Goal: Task Accomplishment & Management: Manage account settings

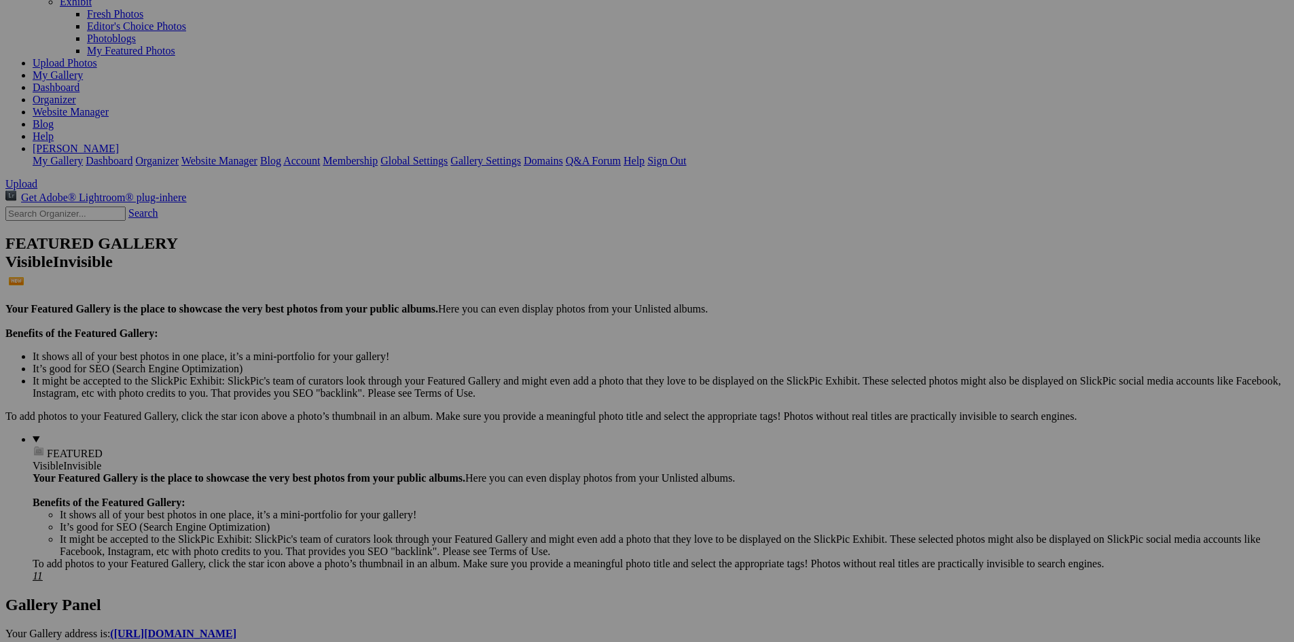
scroll to position [136, 0]
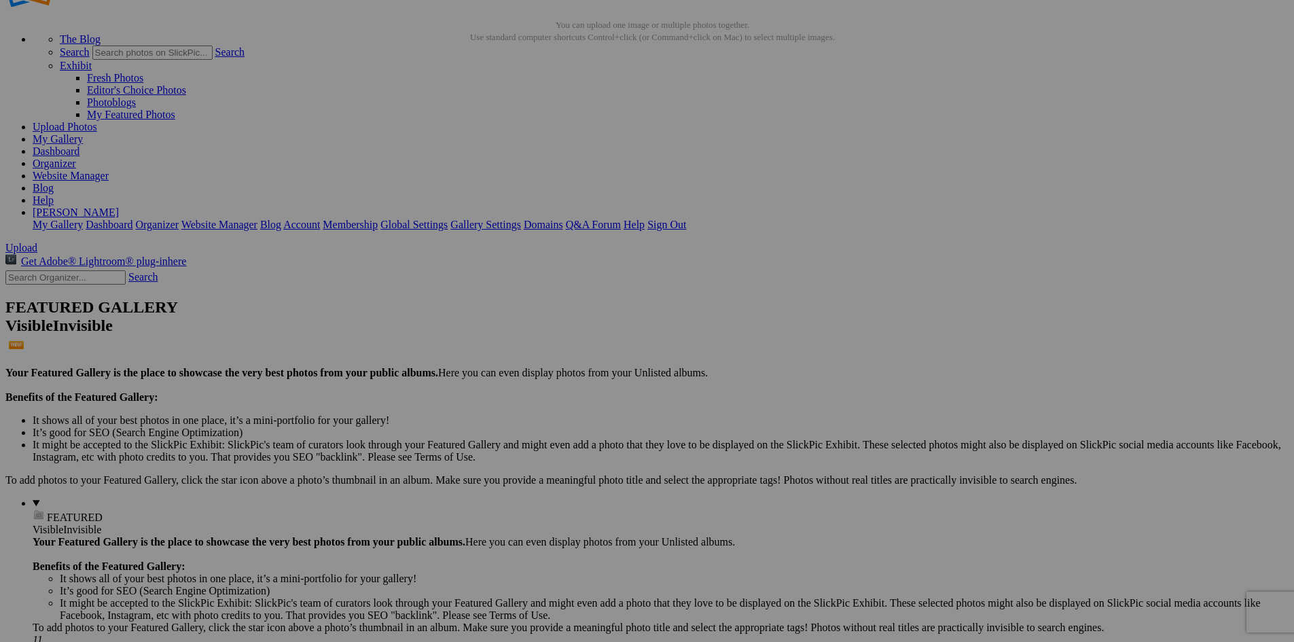
scroll to position [68, 0]
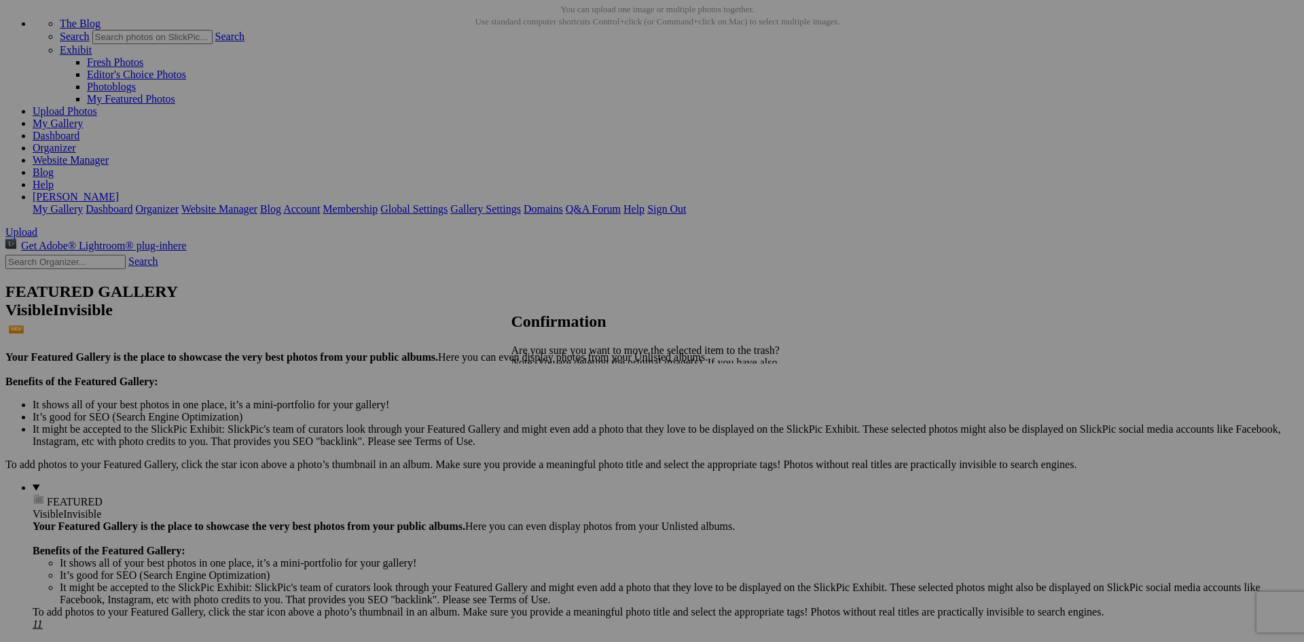
click at [557, 408] on span "Yes" at bounding box center [549, 410] width 16 height 12
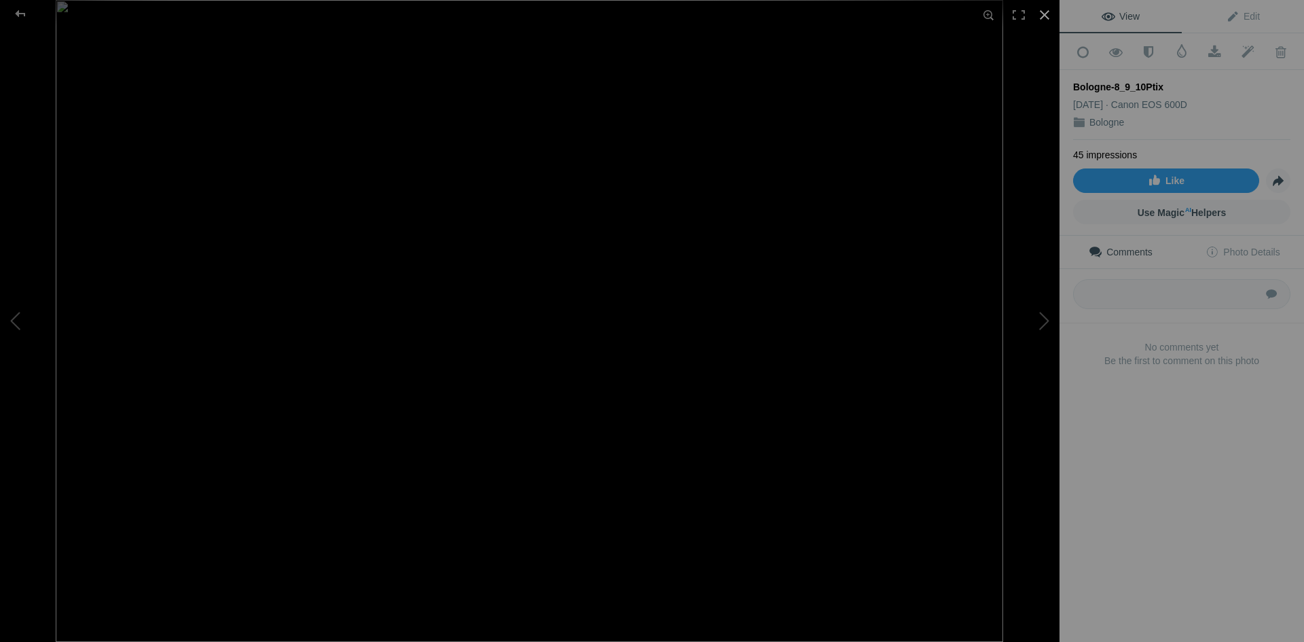
click at [1040, 14] on div at bounding box center [1045, 15] width 30 height 30
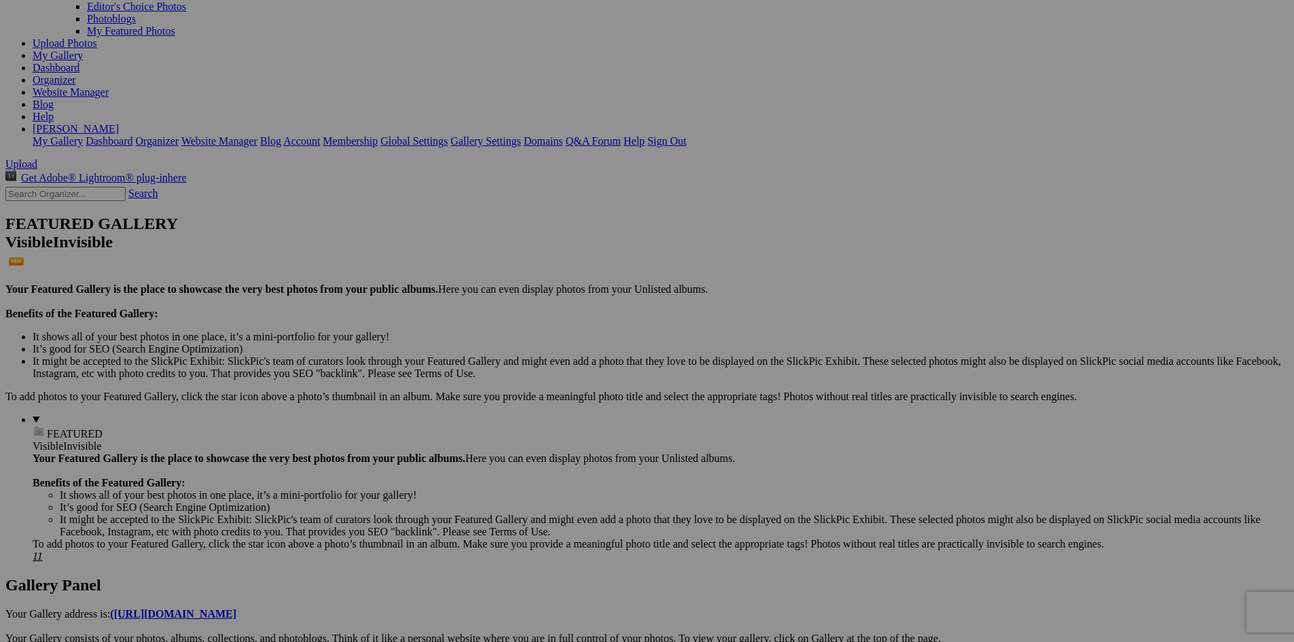
scroll to position [204, 0]
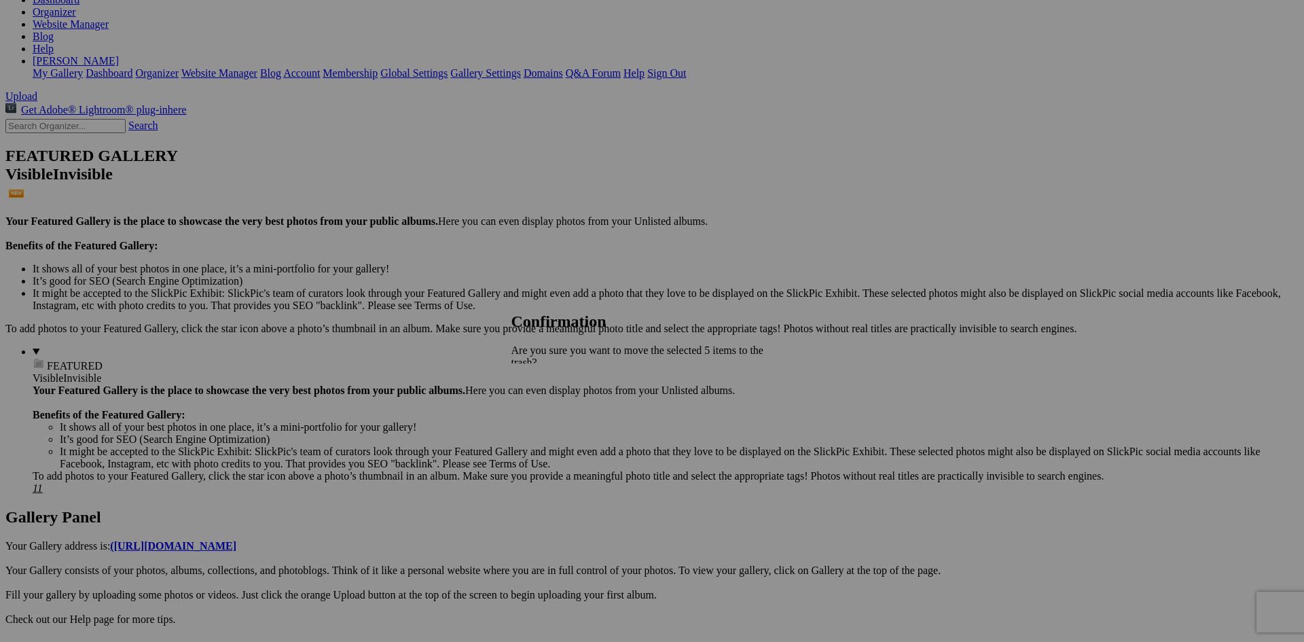
click at [557, 416] on span "Yes" at bounding box center [549, 422] width 16 height 12
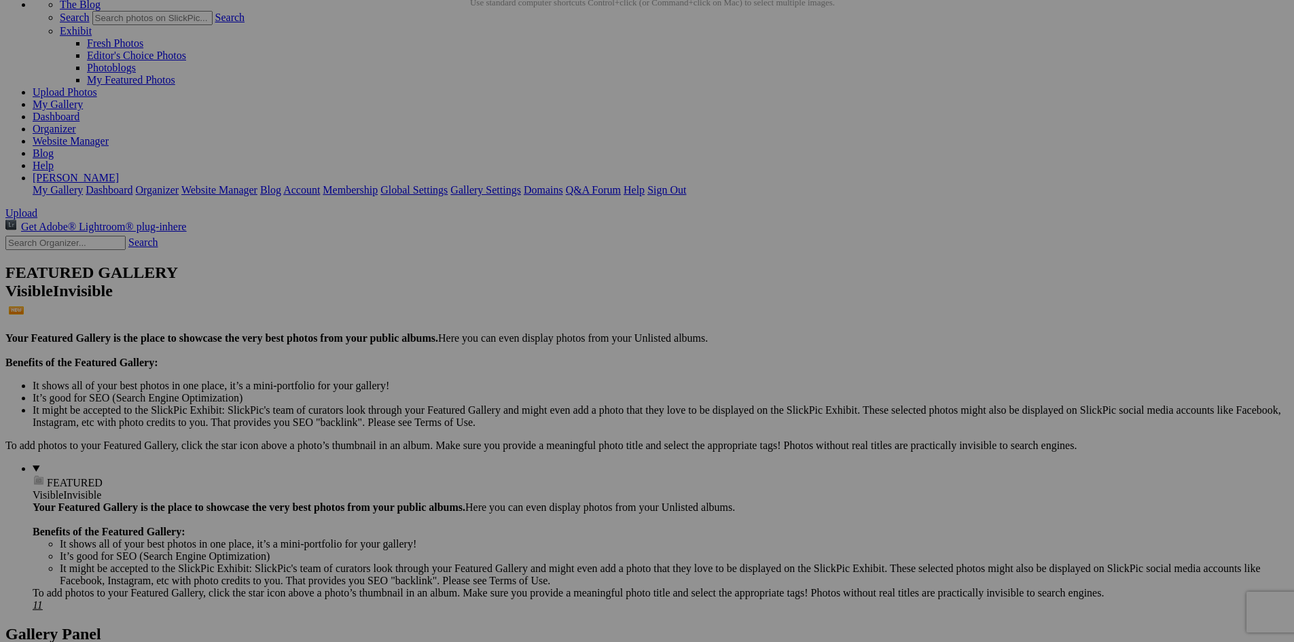
scroll to position [68, 0]
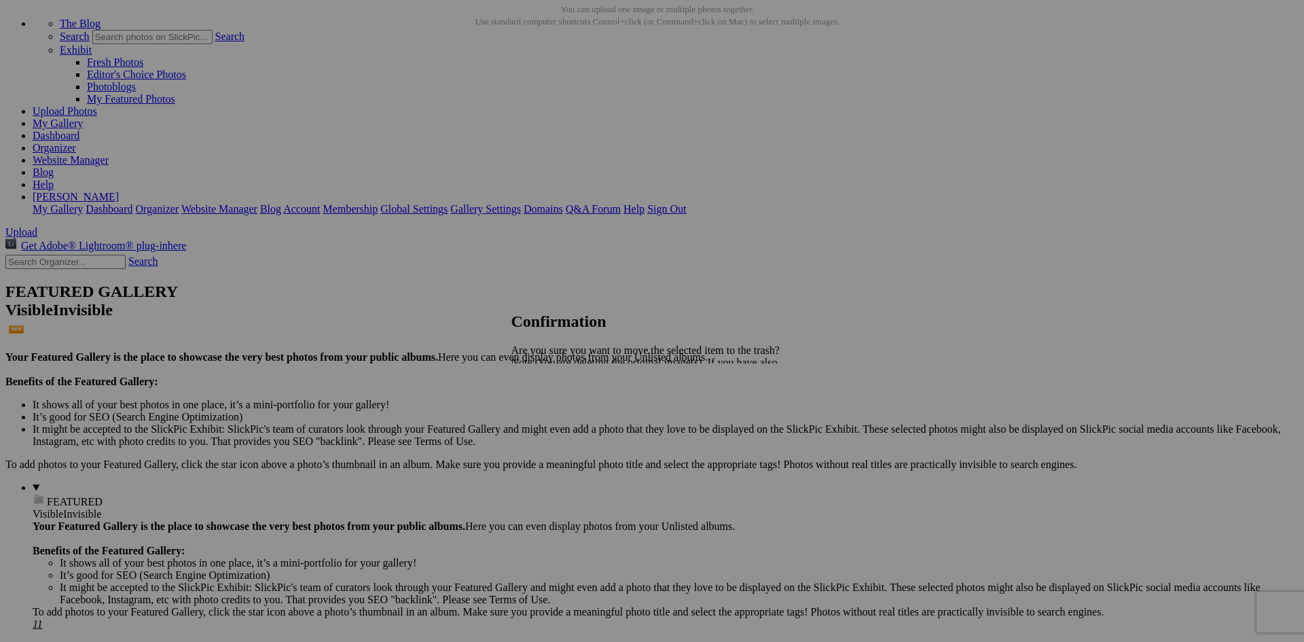
click at [557, 412] on span "Yes" at bounding box center [549, 410] width 16 height 12
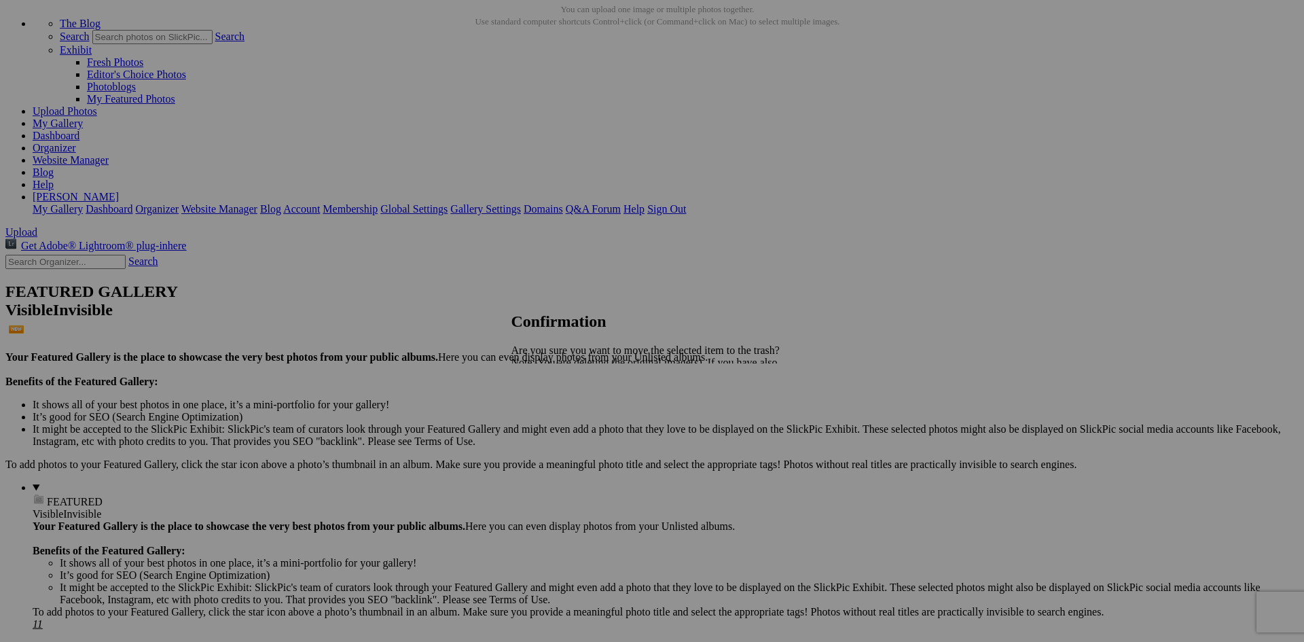
click at [557, 412] on span "Yes" at bounding box center [549, 410] width 16 height 12
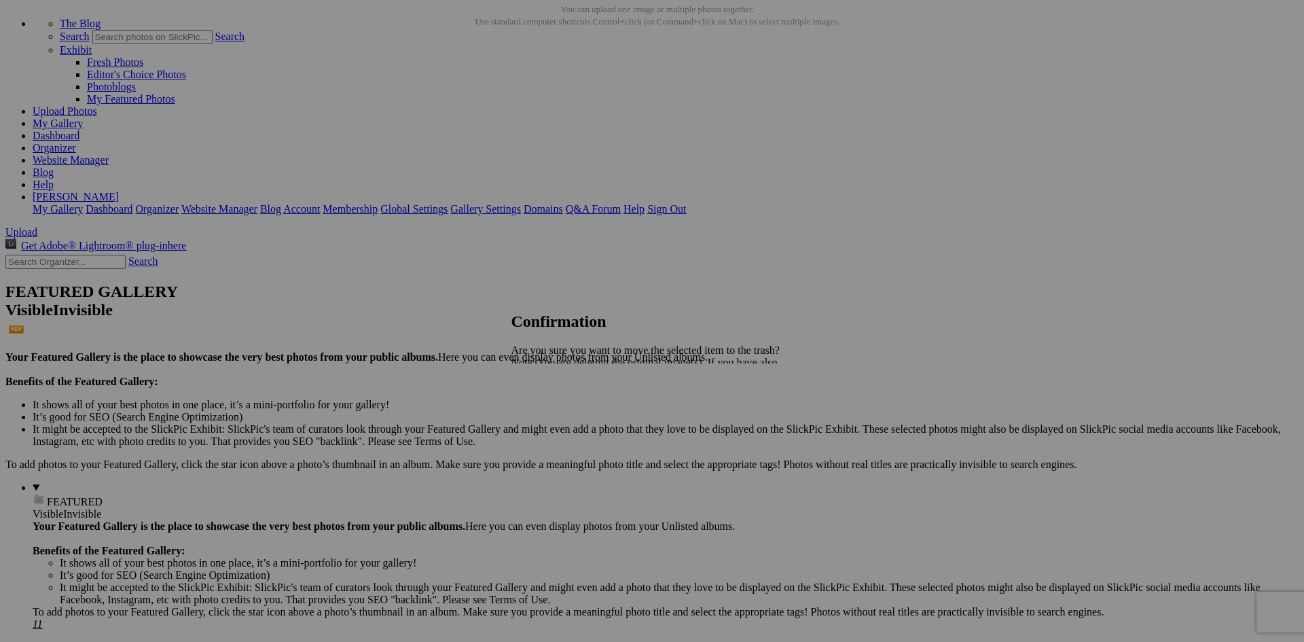
click at [557, 415] on span "Yes" at bounding box center [549, 410] width 16 height 12
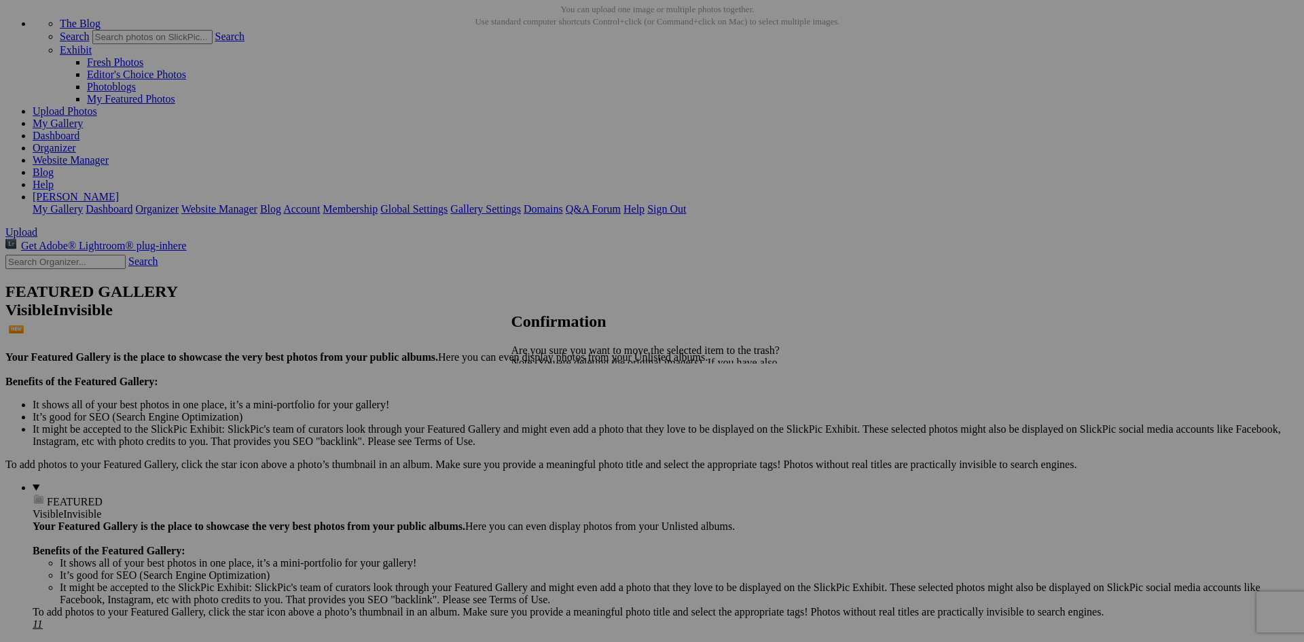
click at [557, 413] on span "Yes" at bounding box center [549, 410] width 16 height 12
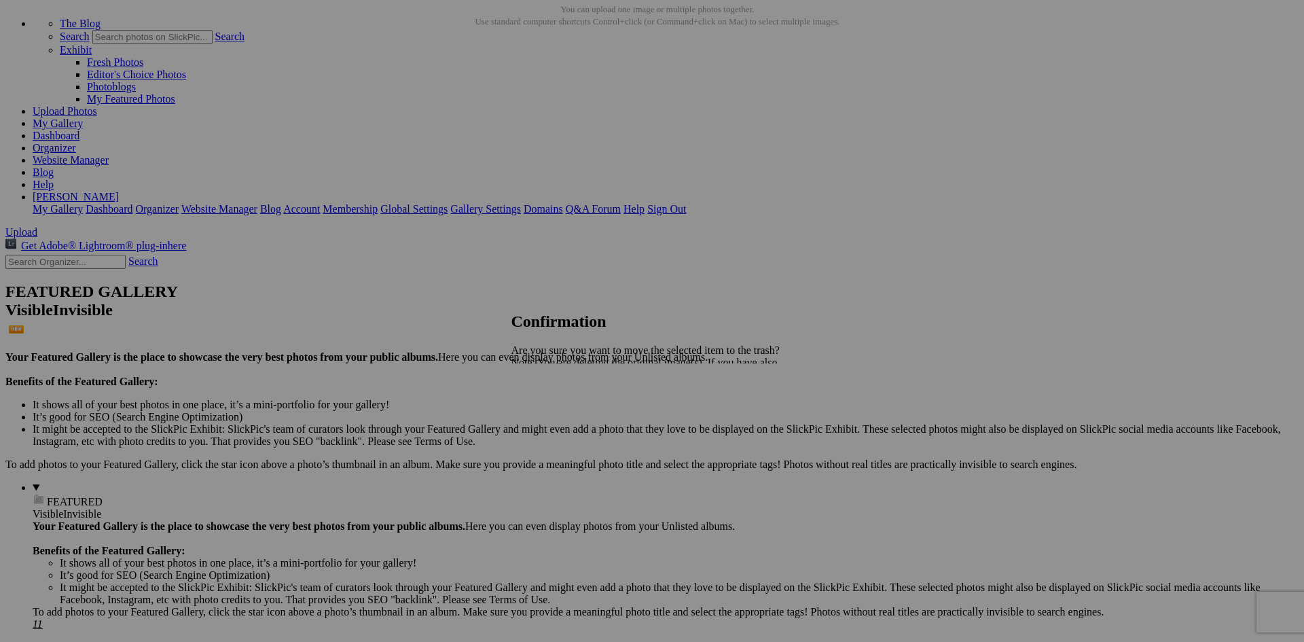
click at [557, 407] on span "Yes" at bounding box center [549, 410] width 16 height 12
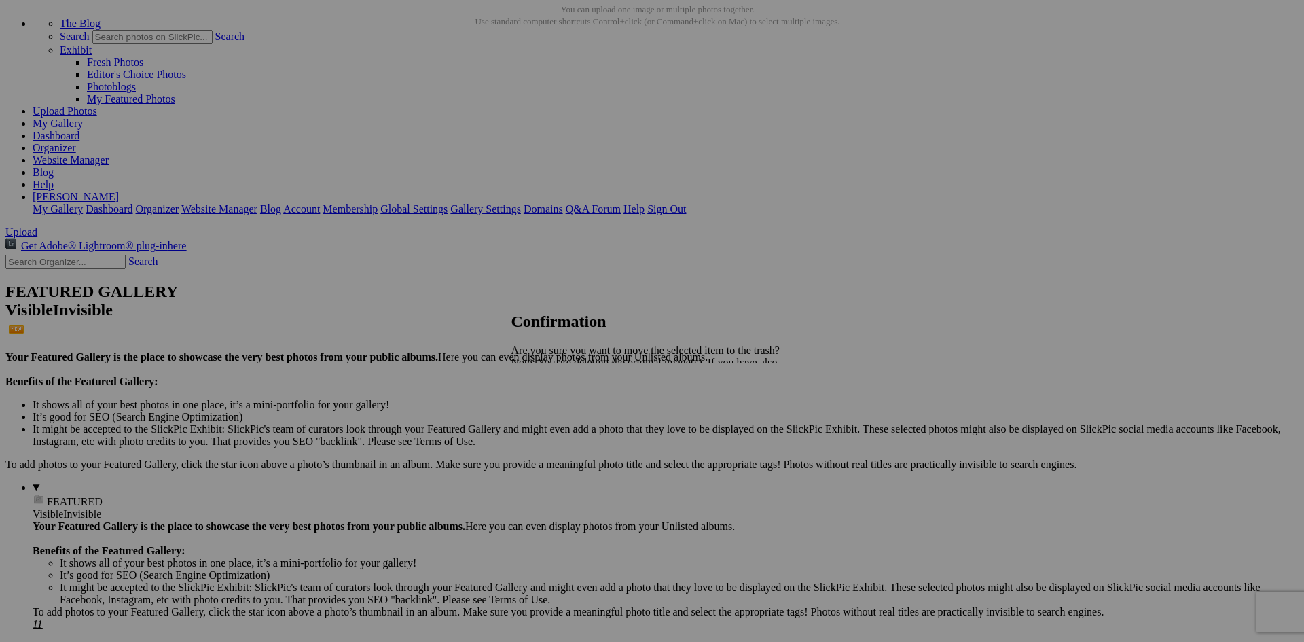
click at [557, 413] on link "Yes" at bounding box center [549, 410] width 16 height 12
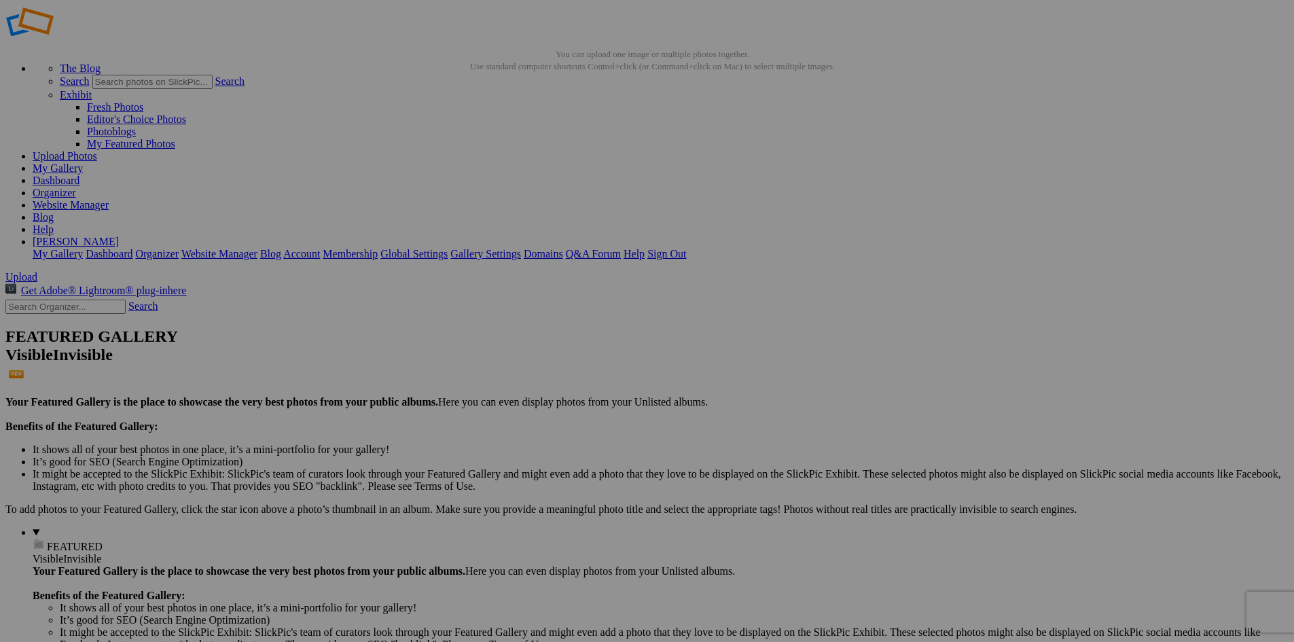
scroll to position [0, 0]
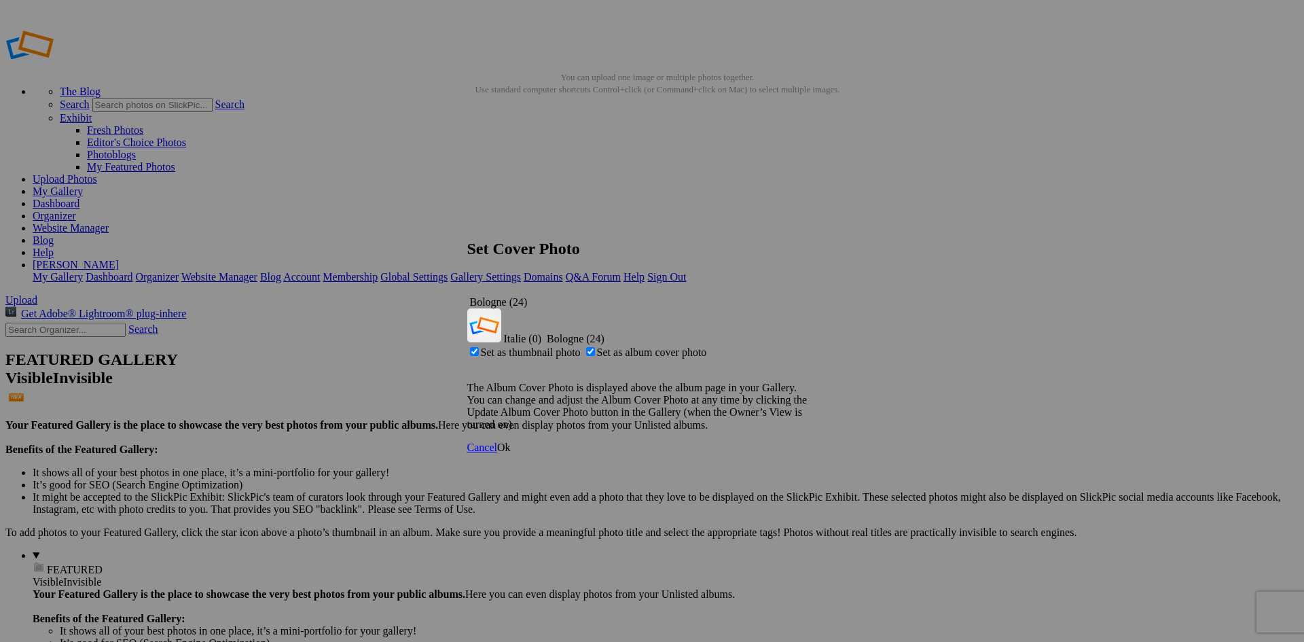
click at [638, 346] on span "Set as album cover photo" at bounding box center [652, 352] width 110 height 12
click at [595, 347] on input "Set as album cover photo" at bounding box center [590, 351] width 9 height 9
checkbox input "false"
click at [511, 441] on span "Ok" at bounding box center [504, 447] width 14 height 12
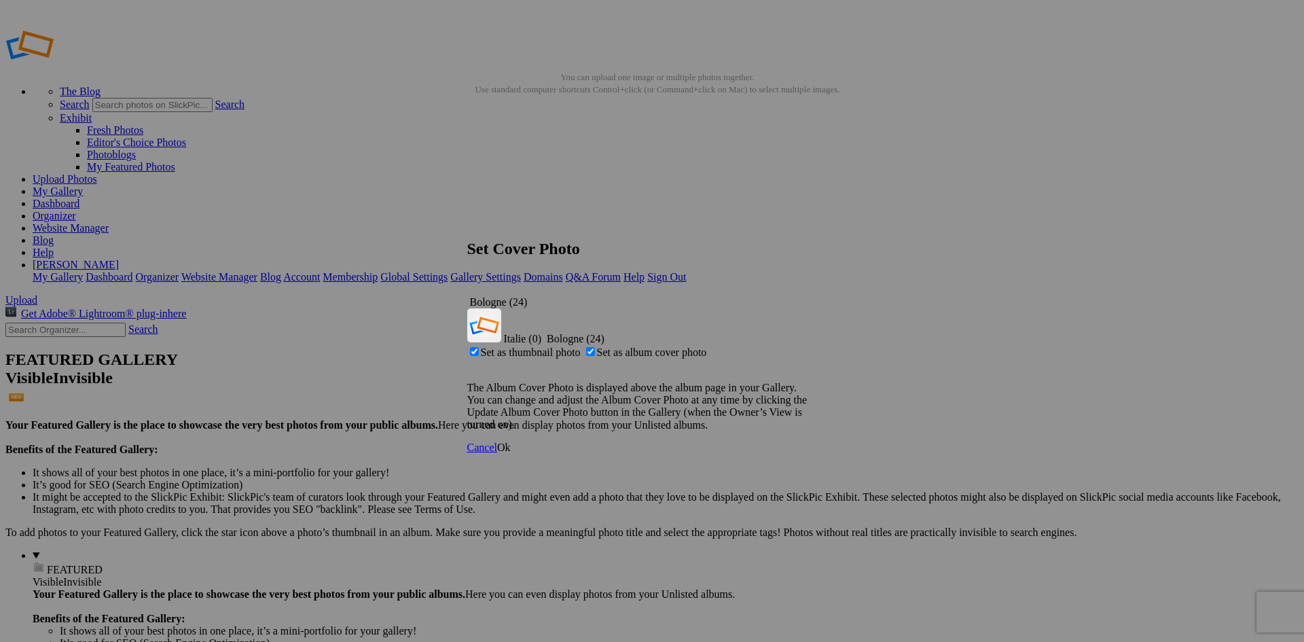
click at [632, 346] on span "Set as album cover photo" at bounding box center [652, 352] width 110 height 12
click at [595, 347] on input "Set as album cover photo" at bounding box center [590, 351] width 9 height 9
checkbox input "false"
click at [511, 441] on span "Ok" at bounding box center [504, 447] width 14 height 12
